Goal: Task Accomplishment & Management: Manage account settings

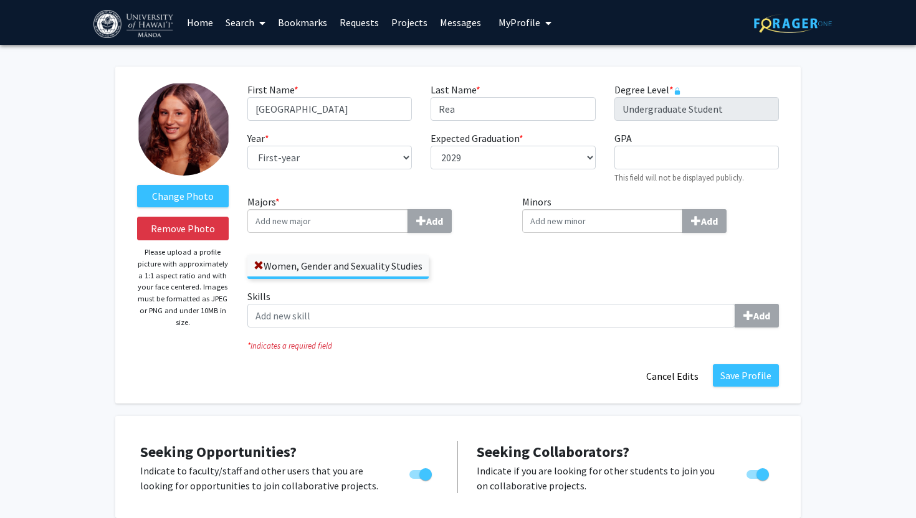
select select "first-year"
select select "2029"
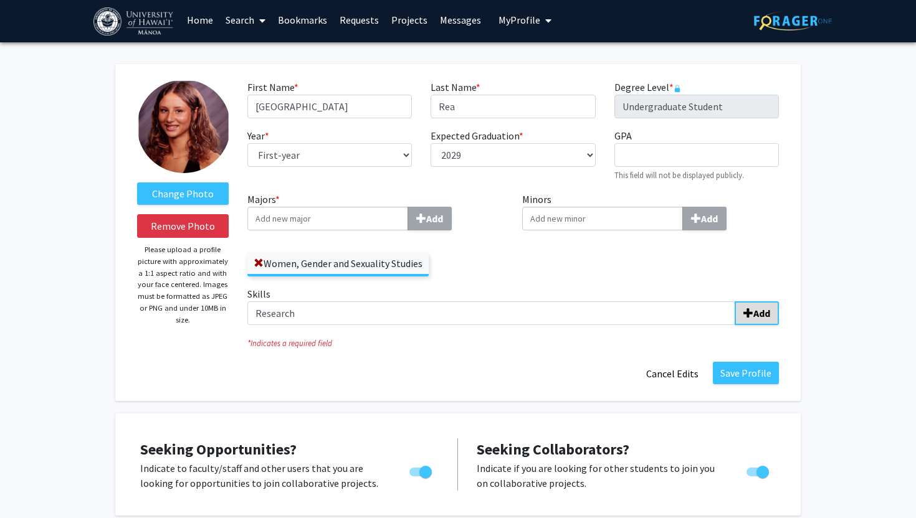
type input "Research"
click at [748, 309] on span "submit" at bounding box center [748, 313] width 10 height 10
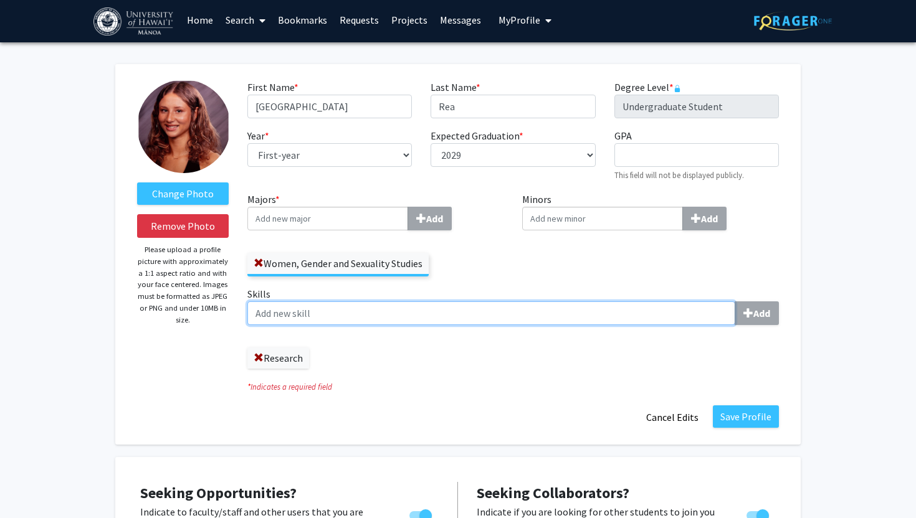
click at [296, 315] on input "Skills Add" at bounding box center [491, 314] width 488 height 24
type input "P"
type input "Material Presentation"
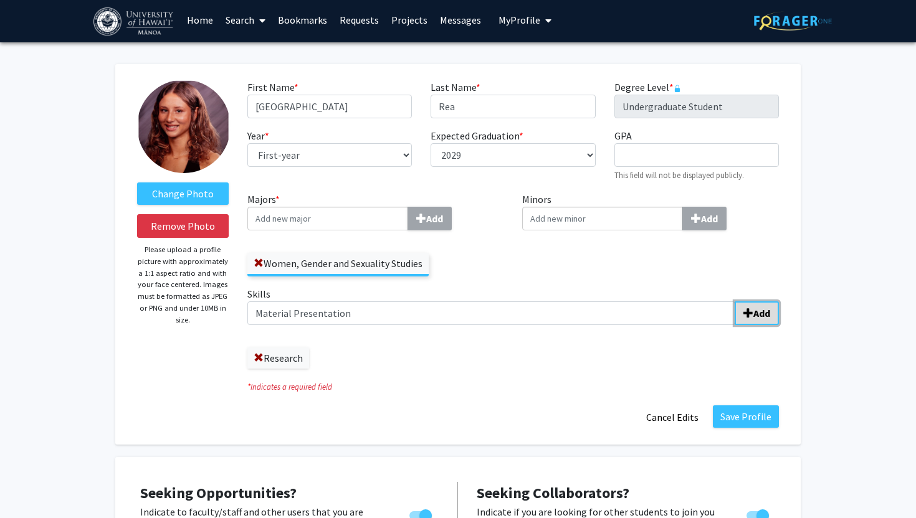
click at [750, 315] on span "submit" at bounding box center [748, 313] width 10 height 10
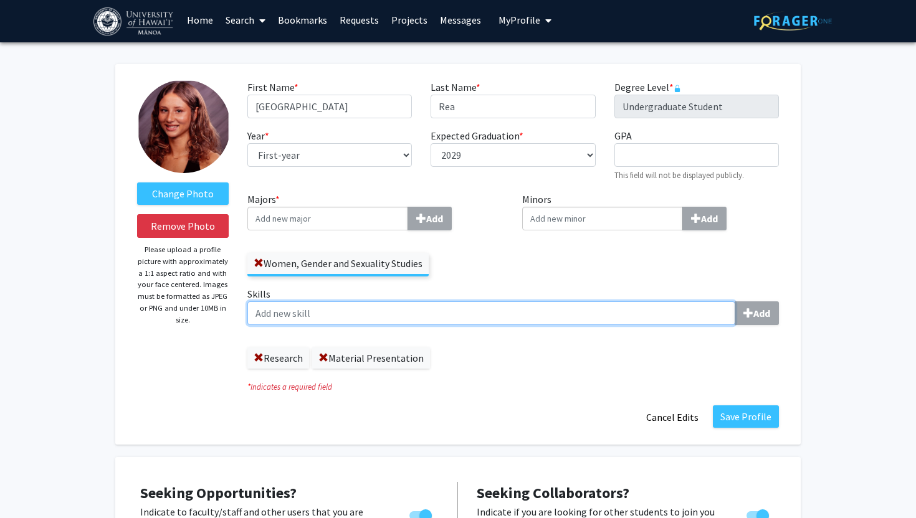
click at [270, 315] on input "Skills Add" at bounding box center [491, 314] width 488 height 24
type input "Classroom Management"
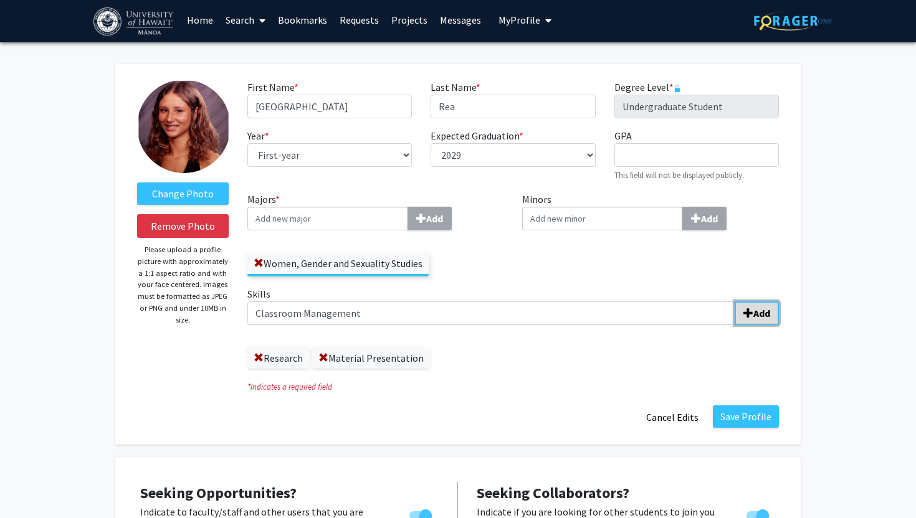
click at [760, 315] on b "Add" at bounding box center [761, 313] width 17 height 12
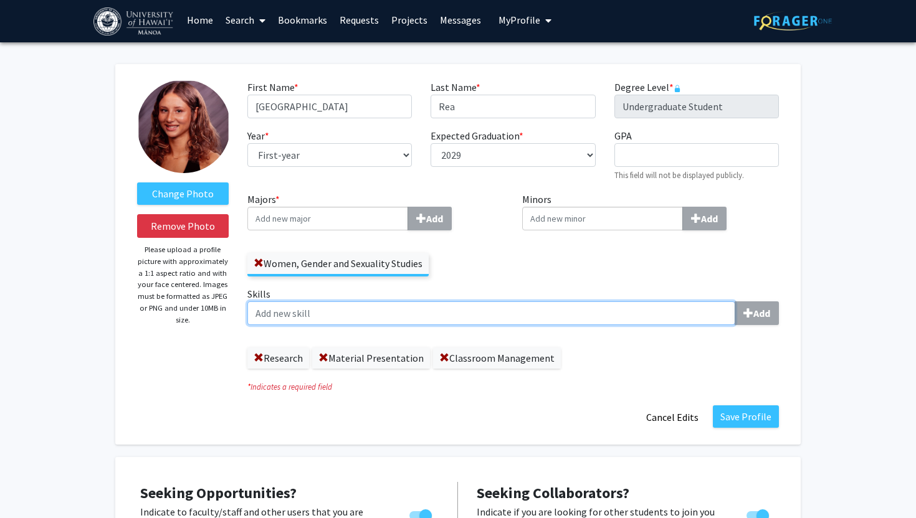
click at [414, 312] on input "Skills Add" at bounding box center [491, 314] width 488 height 24
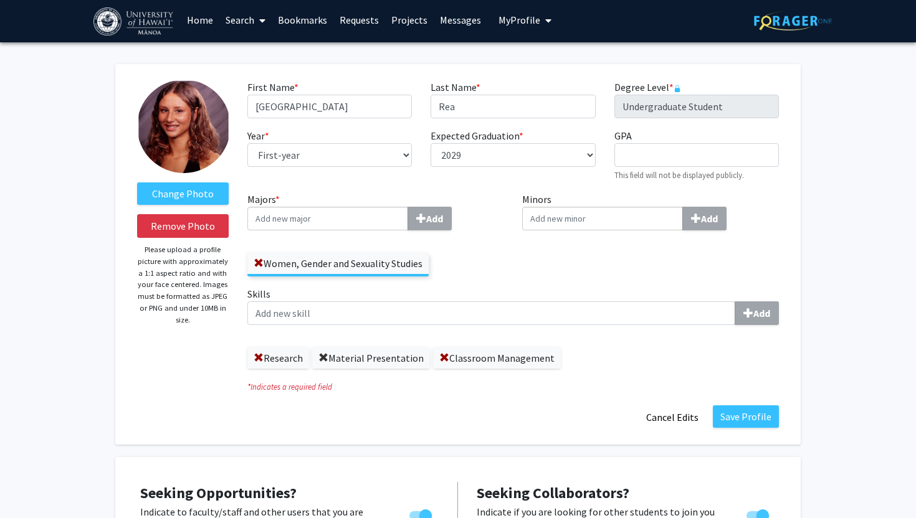
click at [321, 360] on span at bounding box center [323, 358] width 10 height 10
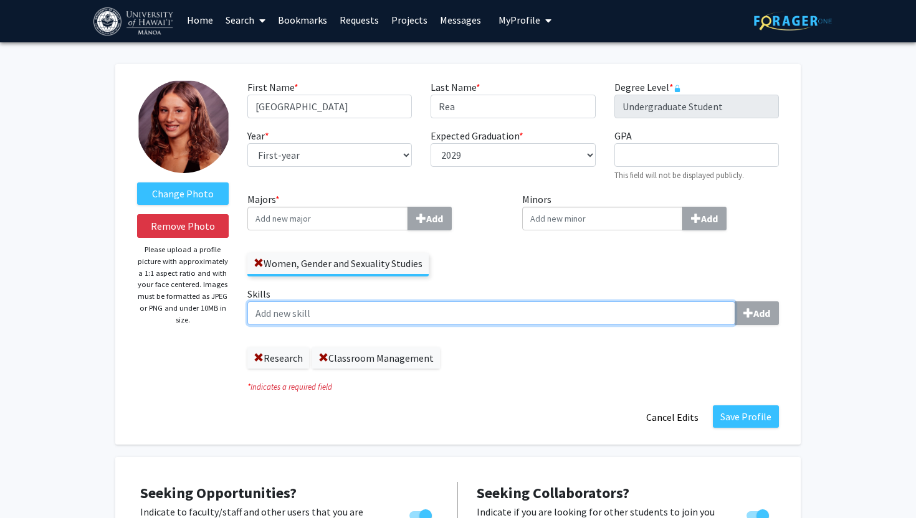
click at [308, 313] on input "Skills Add" at bounding box center [491, 314] width 488 height 24
click at [319, 315] on input "Curriculum Delivery" at bounding box center [491, 314] width 488 height 24
click at [351, 315] on input "Curriculum Delivery" at bounding box center [491, 314] width 488 height 24
type input "Curriculum Delivery"
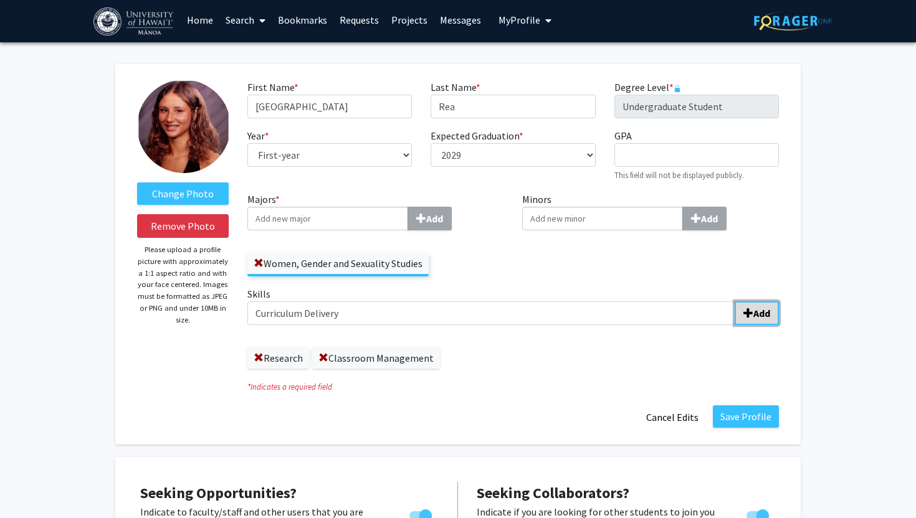
click at [773, 308] on button "Add" at bounding box center [757, 314] width 44 height 24
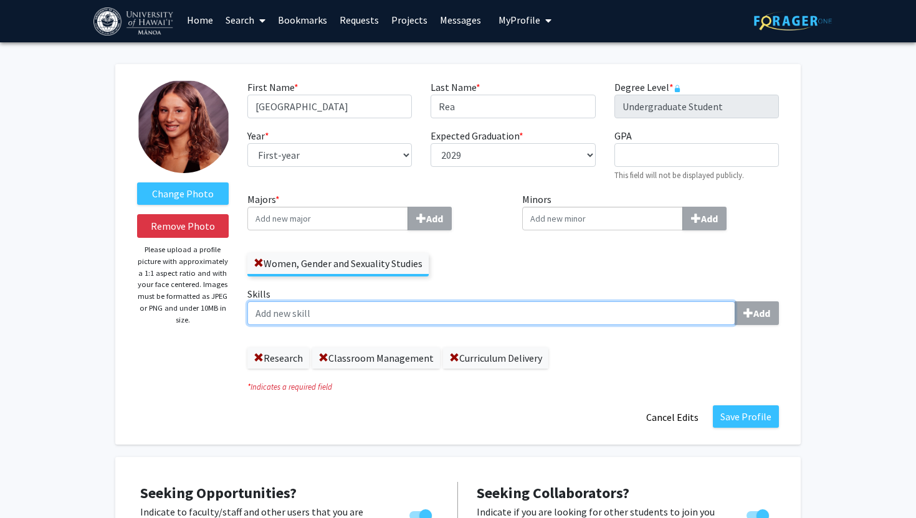
click at [419, 313] on input "Skills Add" at bounding box center [491, 314] width 488 height 24
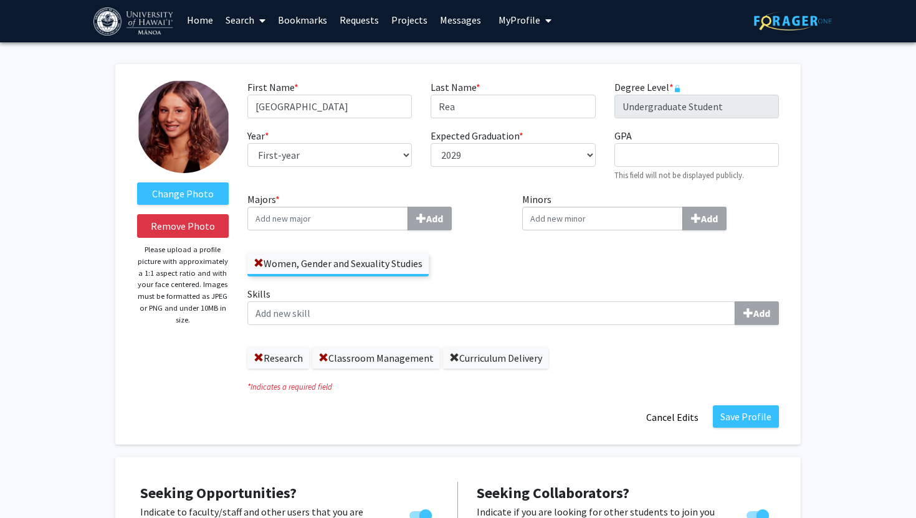
click at [454, 355] on span at bounding box center [454, 358] width 10 height 10
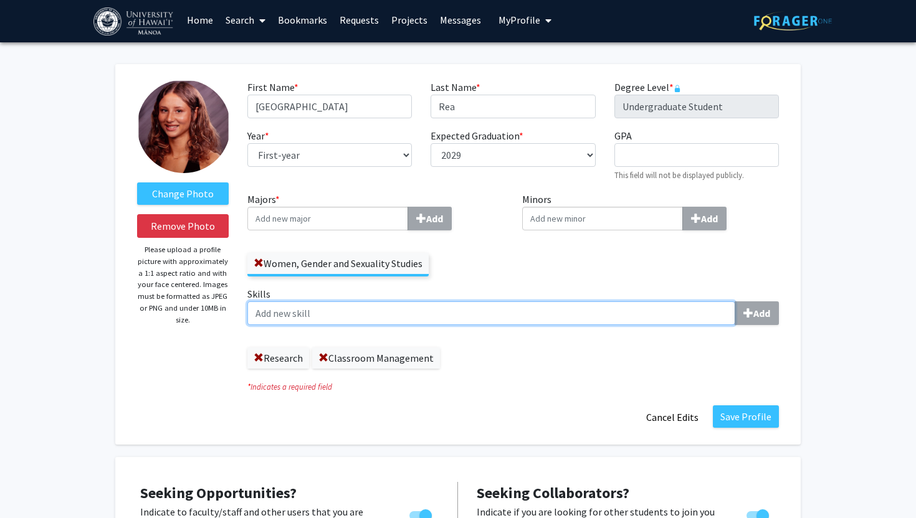
click at [414, 322] on input "Skills Add" at bounding box center [491, 314] width 488 height 24
click at [394, 308] on input "Curriculum Development and Devlivery" at bounding box center [491, 314] width 488 height 24
type input "Curriculum Development and Delivery"
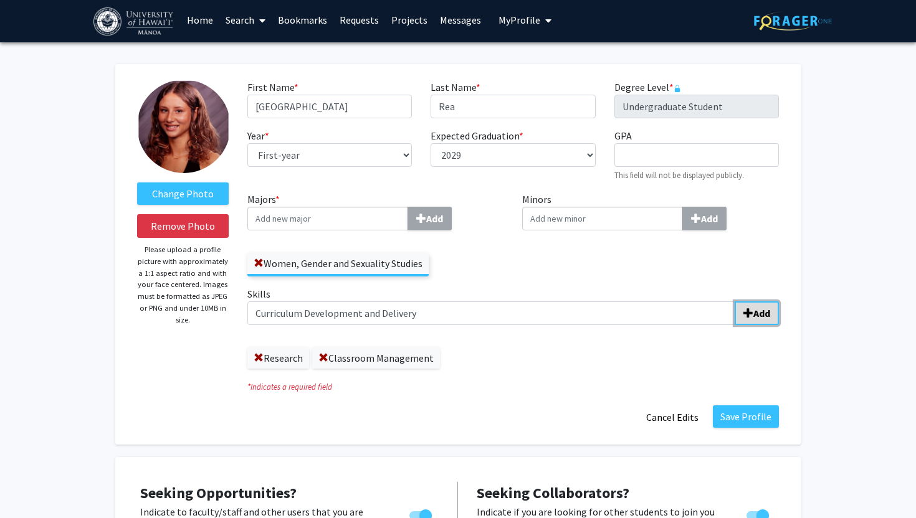
click at [759, 307] on b "Add" at bounding box center [761, 313] width 17 height 12
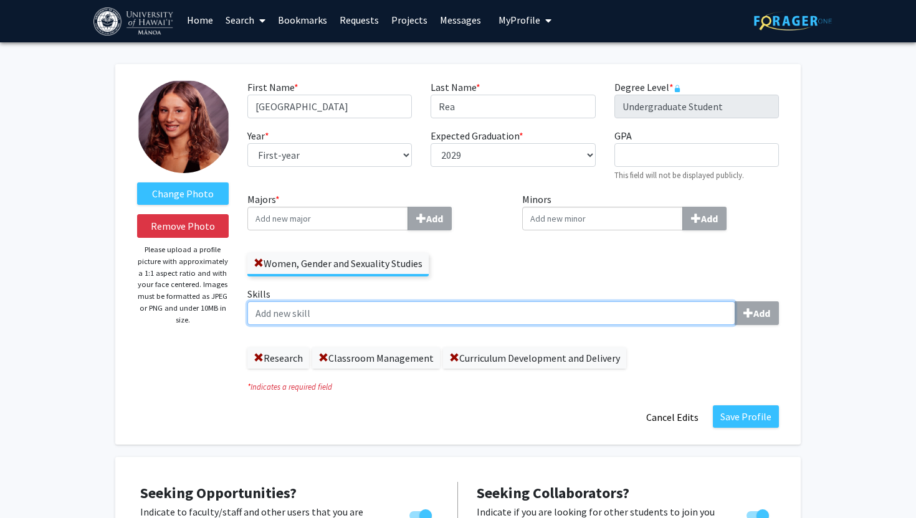
click at [472, 319] on input "Skills Add" at bounding box center [491, 314] width 488 height 24
drag, startPoint x: 307, startPoint y: 315, endPoint x: 368, endPoint y: 311, distance: 61.8
click at [368, 311] on input "Journalistic Publishing" at bounding box center [491, 314] width 488 height 24
type input "Journalistic Skills"
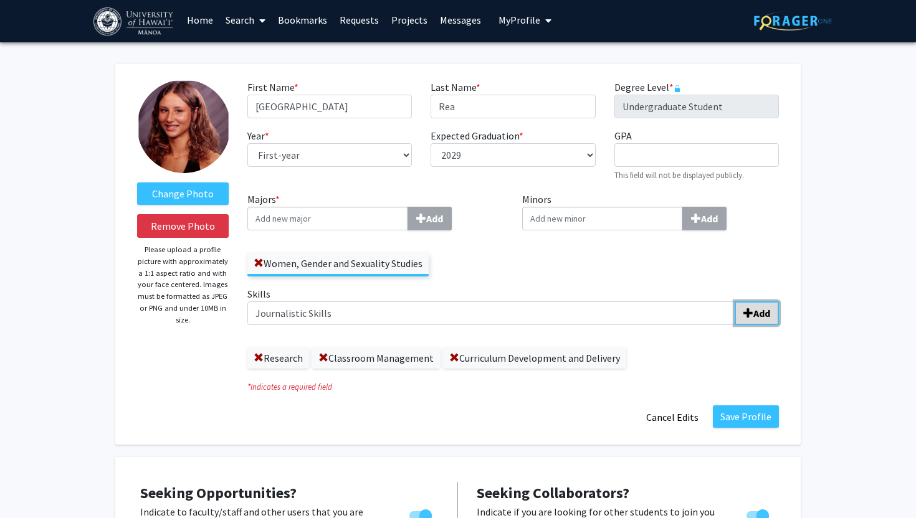
click at [761, 311] on b "Add" at bounding box center [761, 313] width 17 height 12
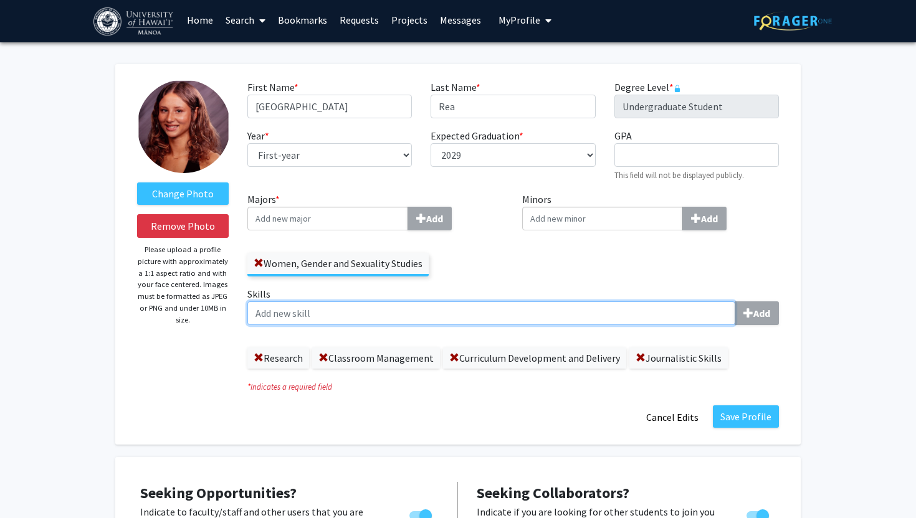
click at [366, 308] on input "Skills Add" at bounding box center [491, 314] width 488 height 24
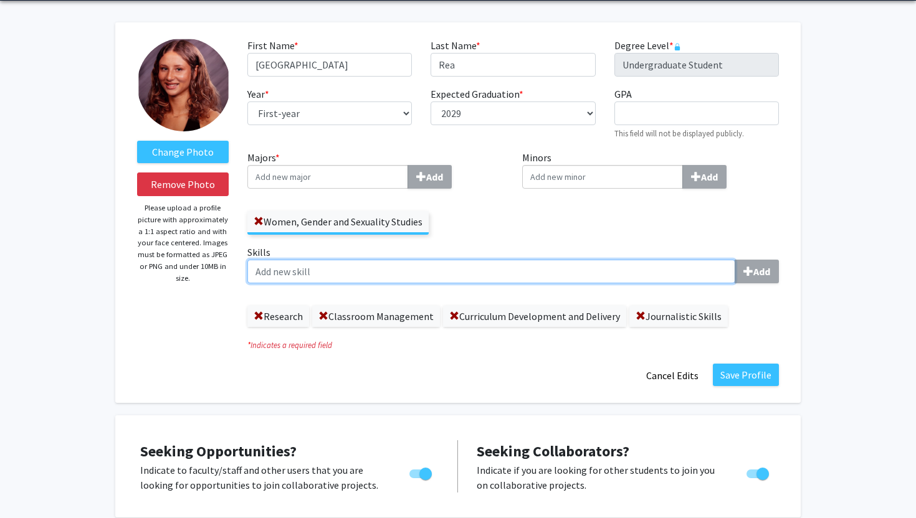
scroll to position [0, 0]
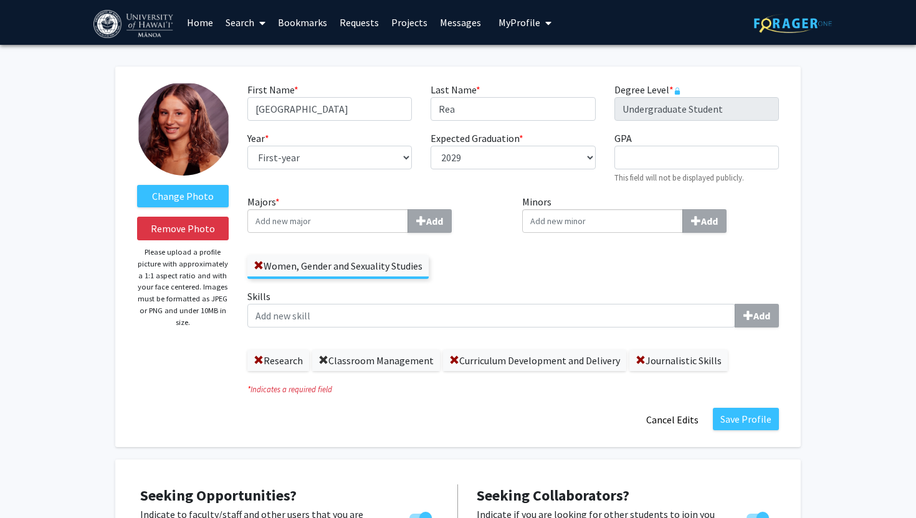
click at [325, 358] on span at bounding box center [323, 361] width 10 height 10
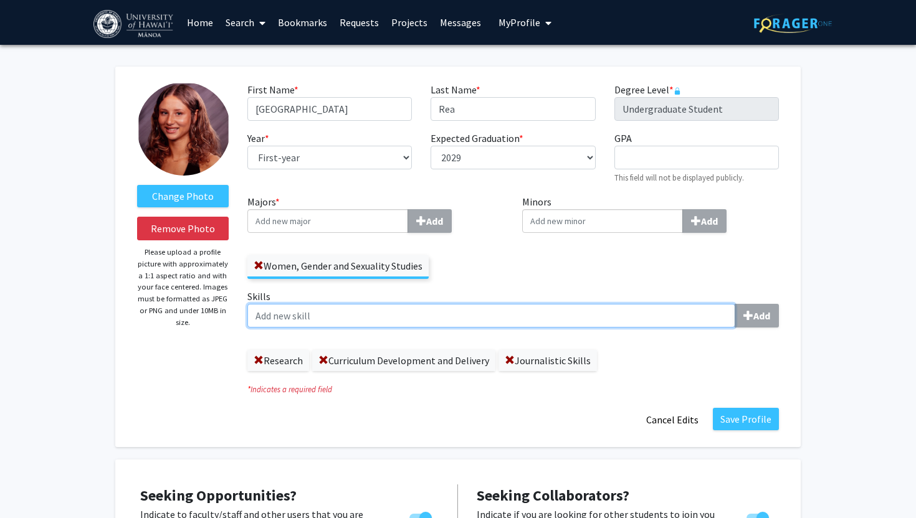
click at [410, 310] on input "Skills Add" at bounding box center [491, 316] width 488 height 24
type input "M"
type input "P"
drag, startPoint x: 276, startPoint y: 316, endPoint x: 339, endPoint y: 318, distance: 63.0
click at [339, 318] on input "Oral Presentation" at bounding box center [491, 316] width 488 height 24
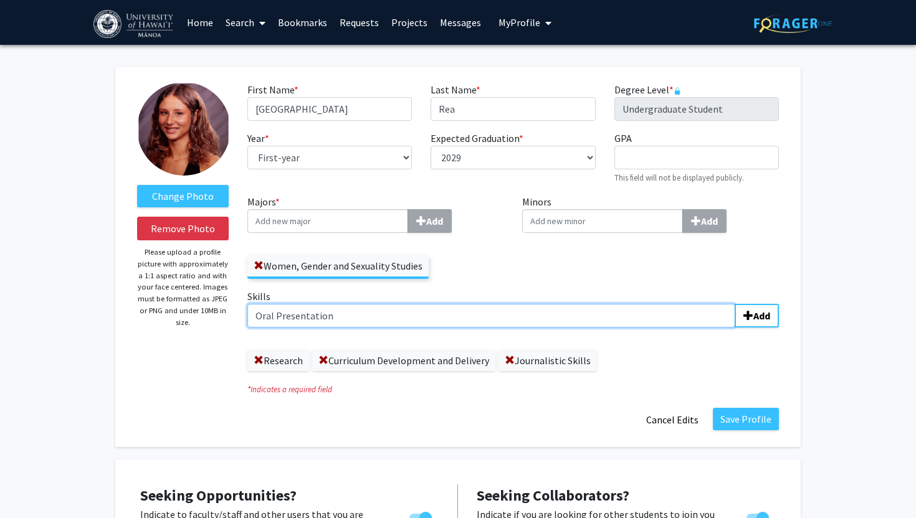
click at [353, 313] on input "Oral Presentation" at bounding box center [491, 316] width 488 height 24
type input "Oral Presentation"
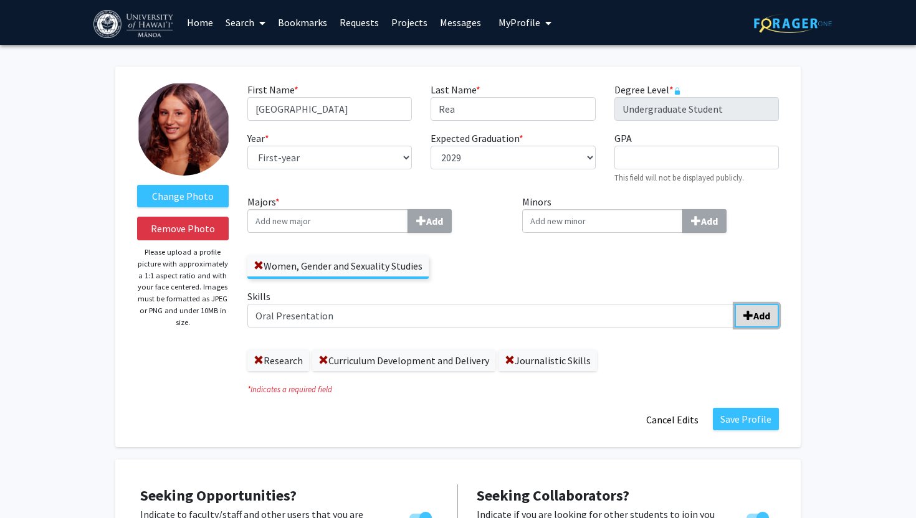
click at [765, 305] on button "Add" at bounding box center [757, 316] width 44 height 24
click at [612, 363] on span at bounding box center [611, 361] width 10 height 10
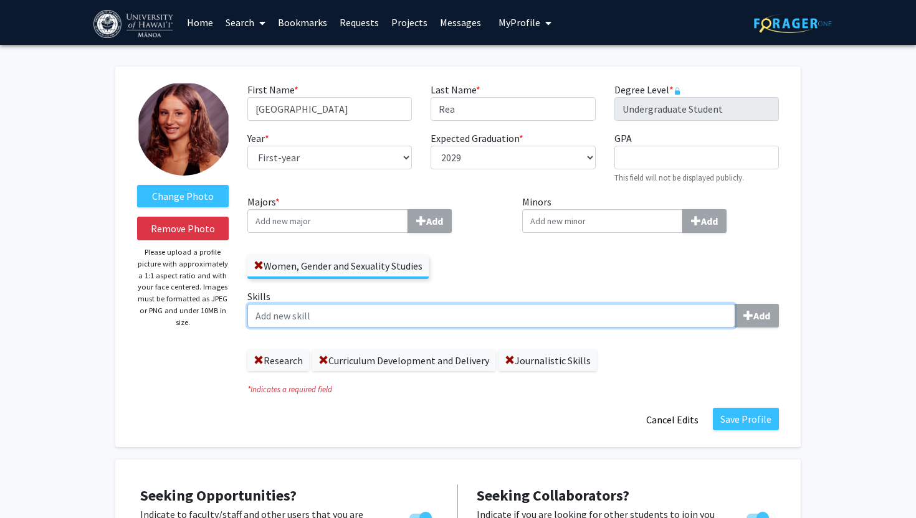
click at [348, 308] on input "Skills Add" at bounding box center [491, 316] width 488 height 24
click at [341, 313] on input "Research Collaboartion" at bounding box center [491, 316] width 488 height 24
click at [272, 314] on input "Research Collaboration" at bounding box center [491, 316] width 488 height 24
type input "Project Collaboration"
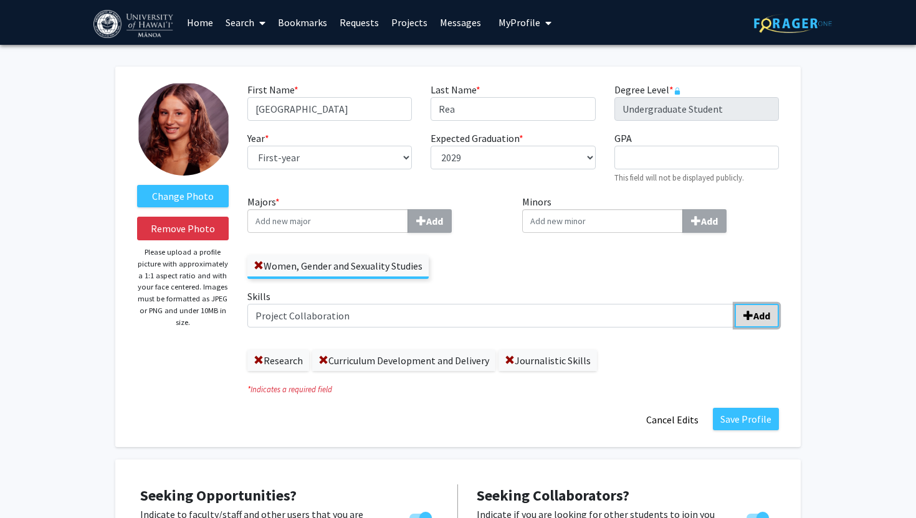
click at [748, 311] on span "submit" at bounding box center [748, 316] width 10 height 10
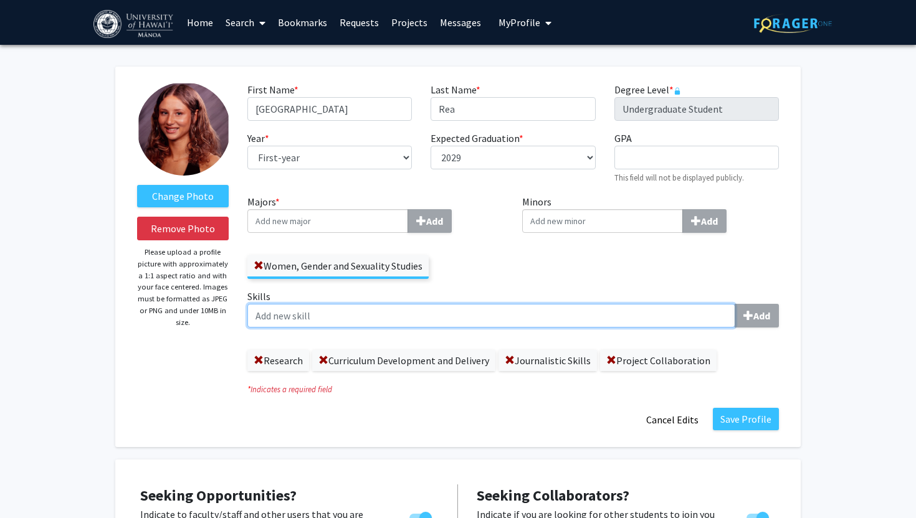
click at [355, 322] on input "Skills Add" at bounding box center [491, 316] width 488 height 24
